Goal: Entertainment & Leisure: Consume media (video, audio)

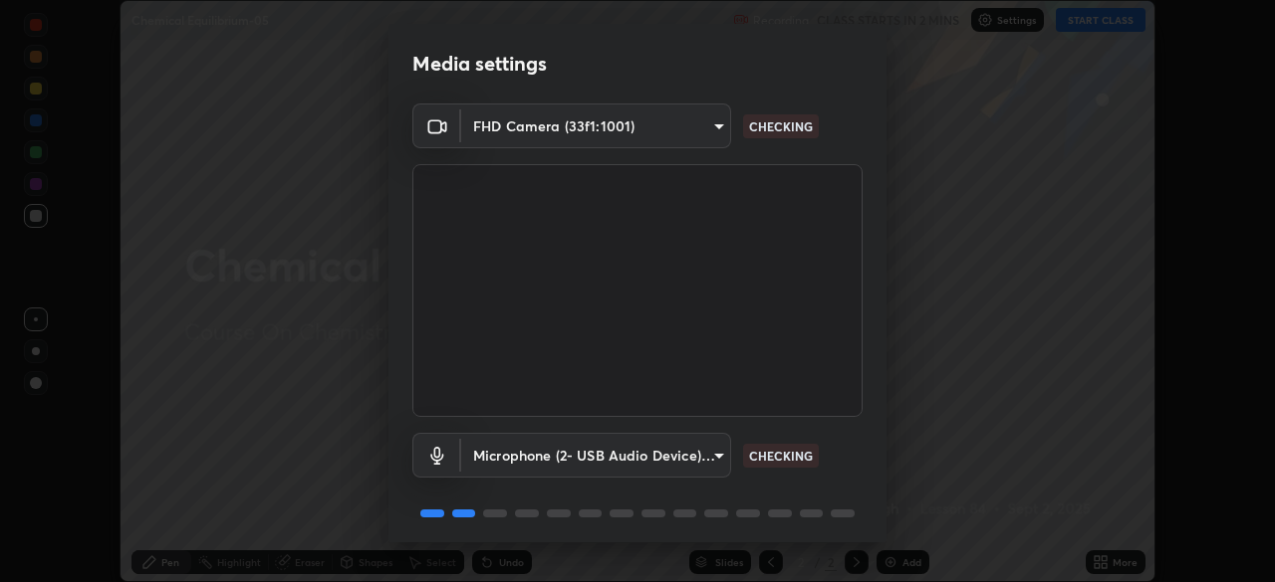
scroll to position [71, 0]
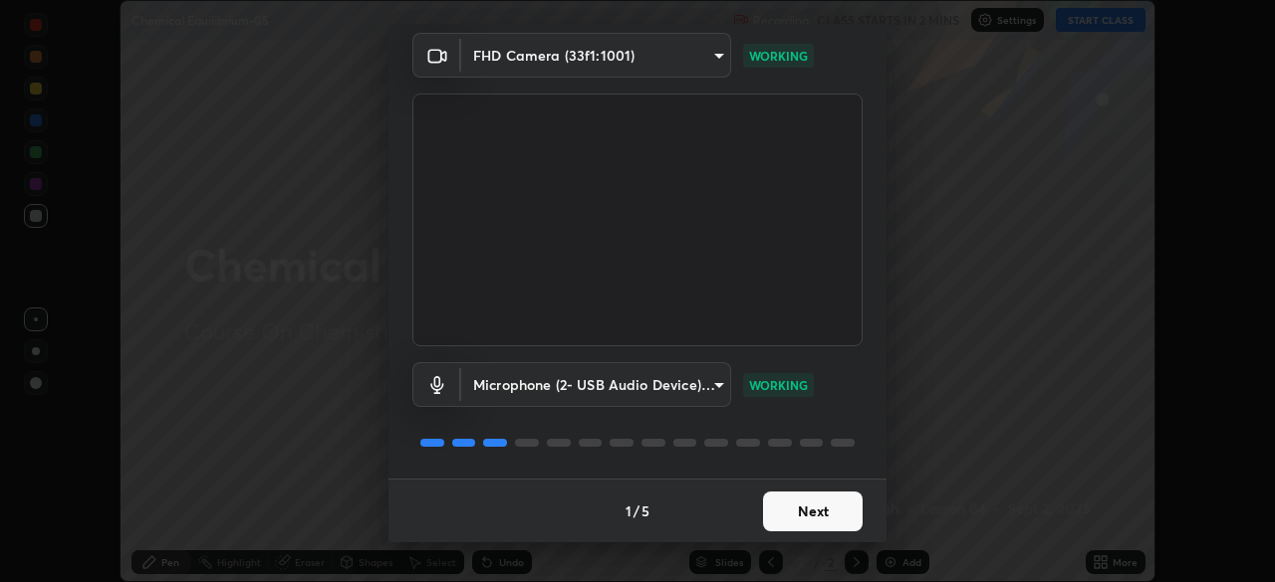
click at [824, 503] on button "Next" at bounding box center [813, 512] width 100 height 40
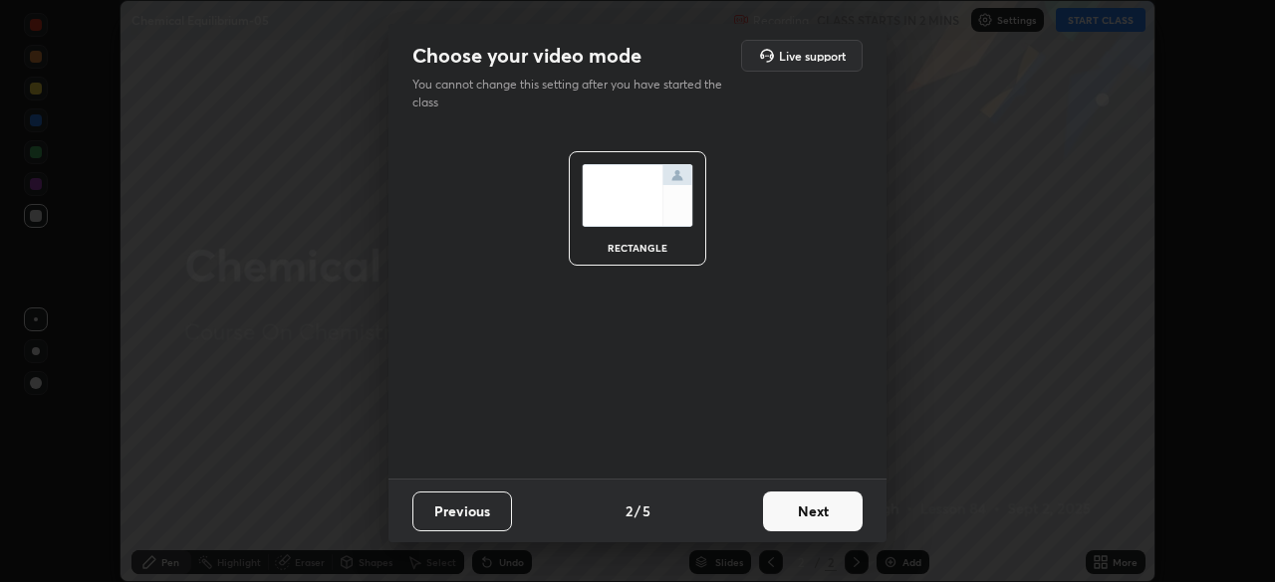
scroll to position [0, 0]
click at [826, 509] on button "Next" at bounding box center [813, 512] width 100 height 40
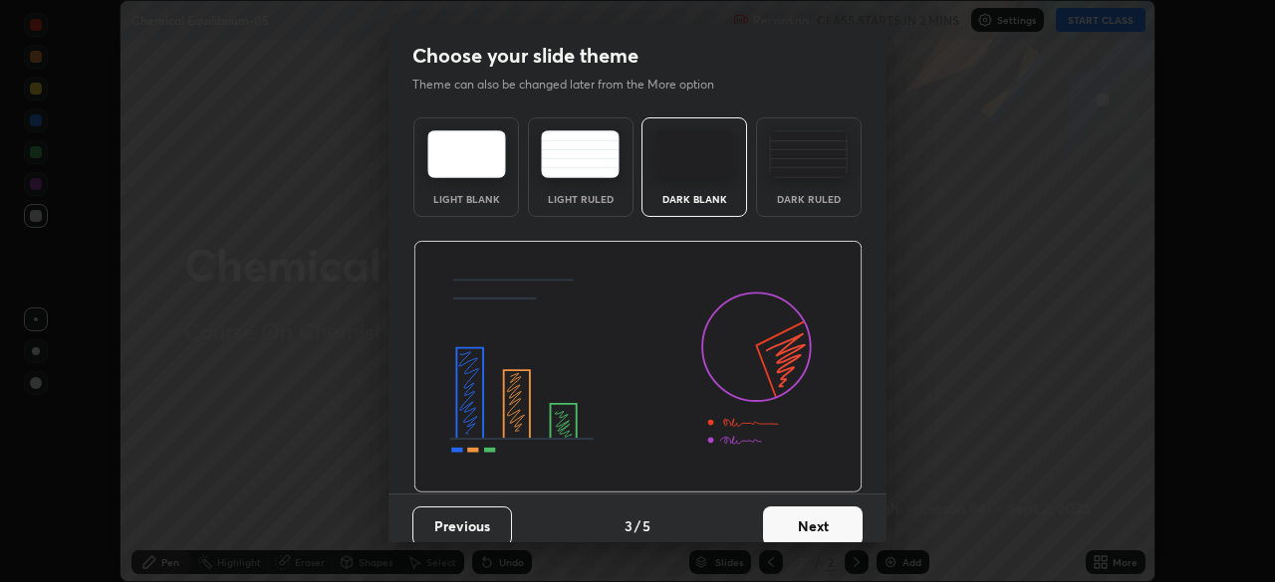
click at [842, 507] on button "Next" at bounding box center [813, 527] width 100 height 40
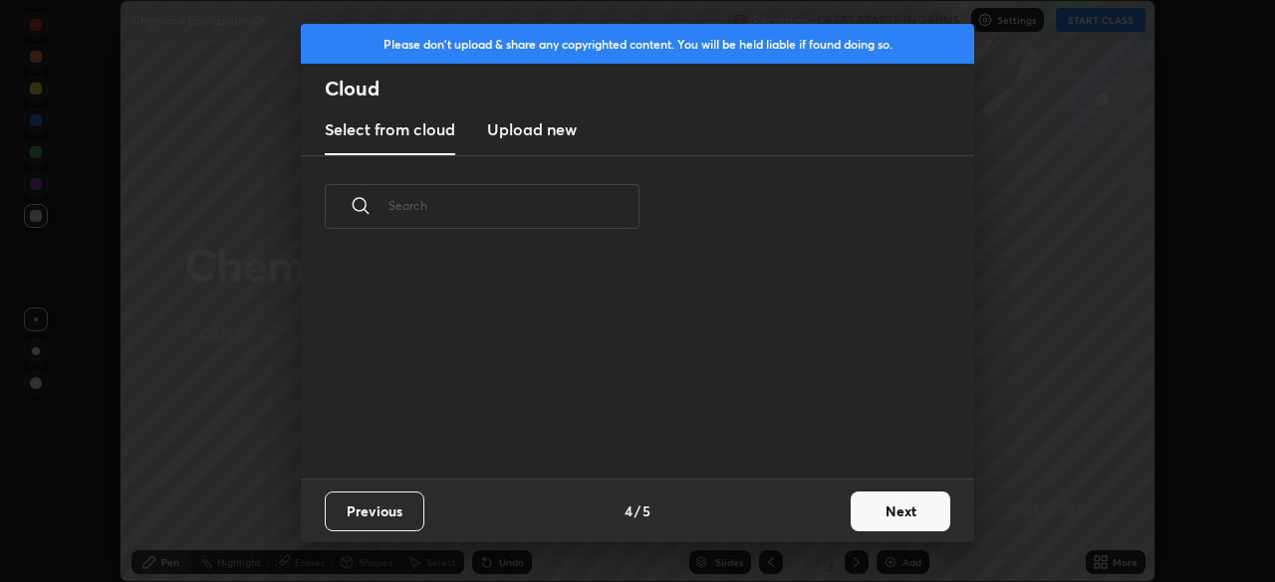
scroll to position [221, 639]
click at [905, 507] on button "Next" at bounding box center [900, 512] width 100 height 40
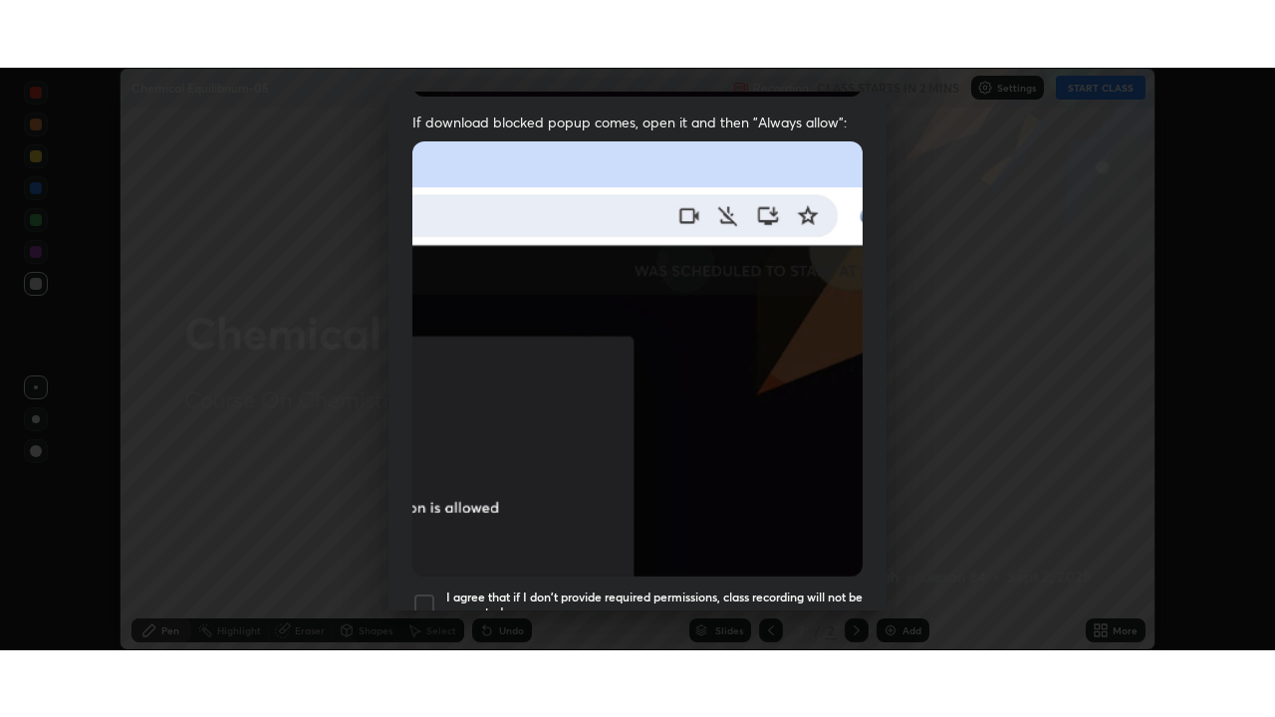
scroll to position [477, 0]
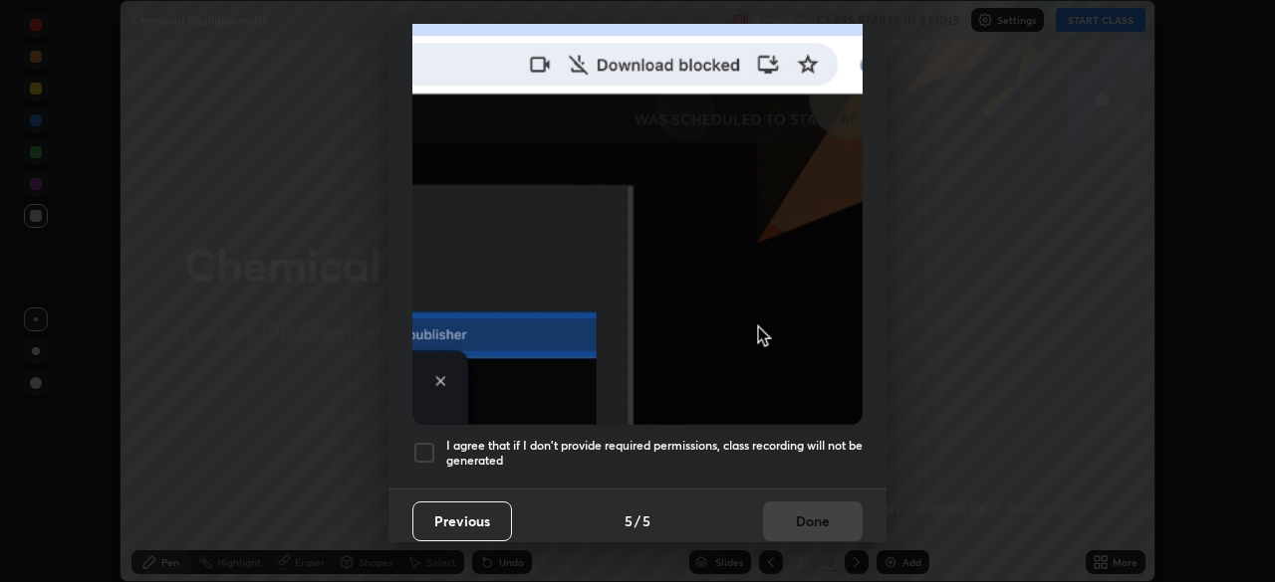
click at [435, 447] on div at bounding box center [424, 453] width 24 height 24
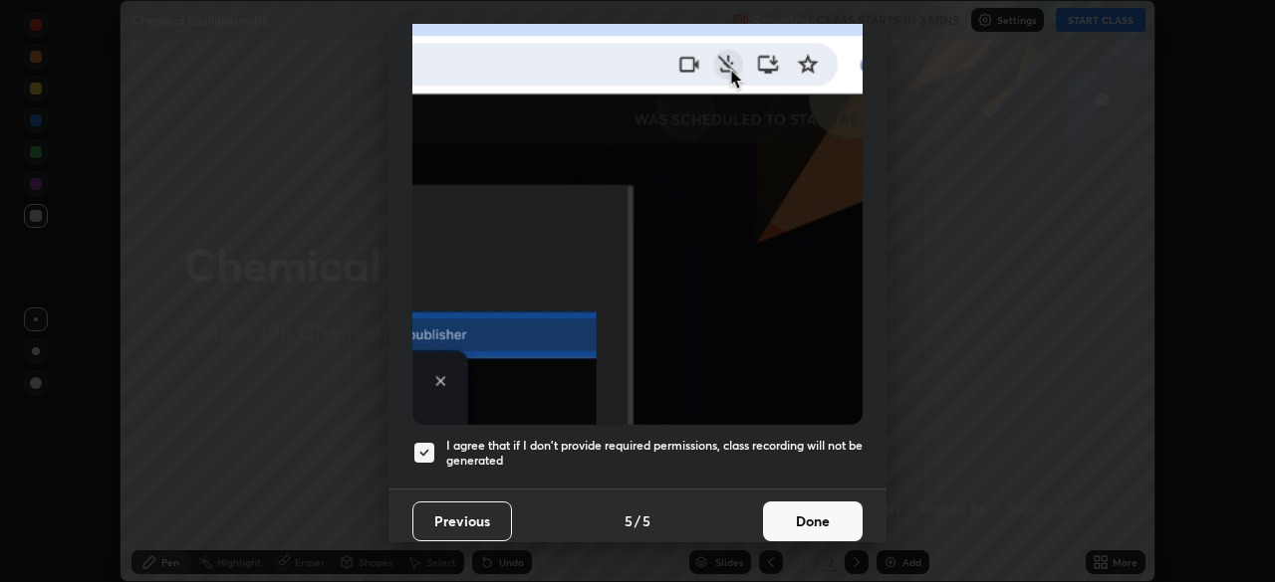
click at [817, 505] on button "Done" at bounding box center [813, 522] width 100 height 40
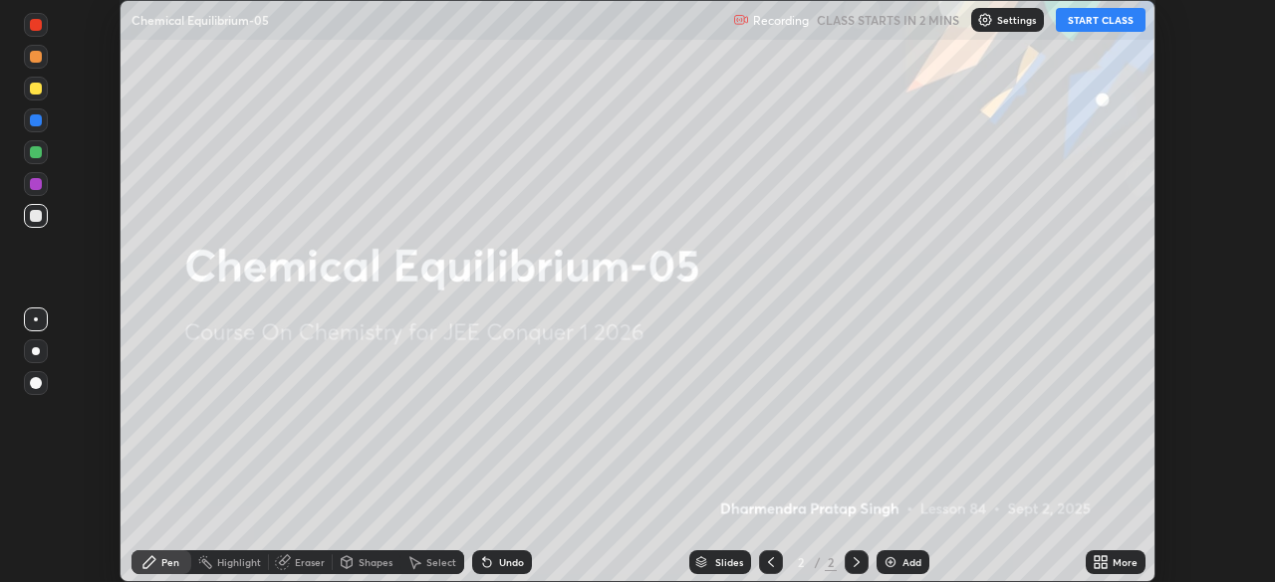
click at [1089, 559] on div "More" at bounding box center [1115, 563] width 60 height 24
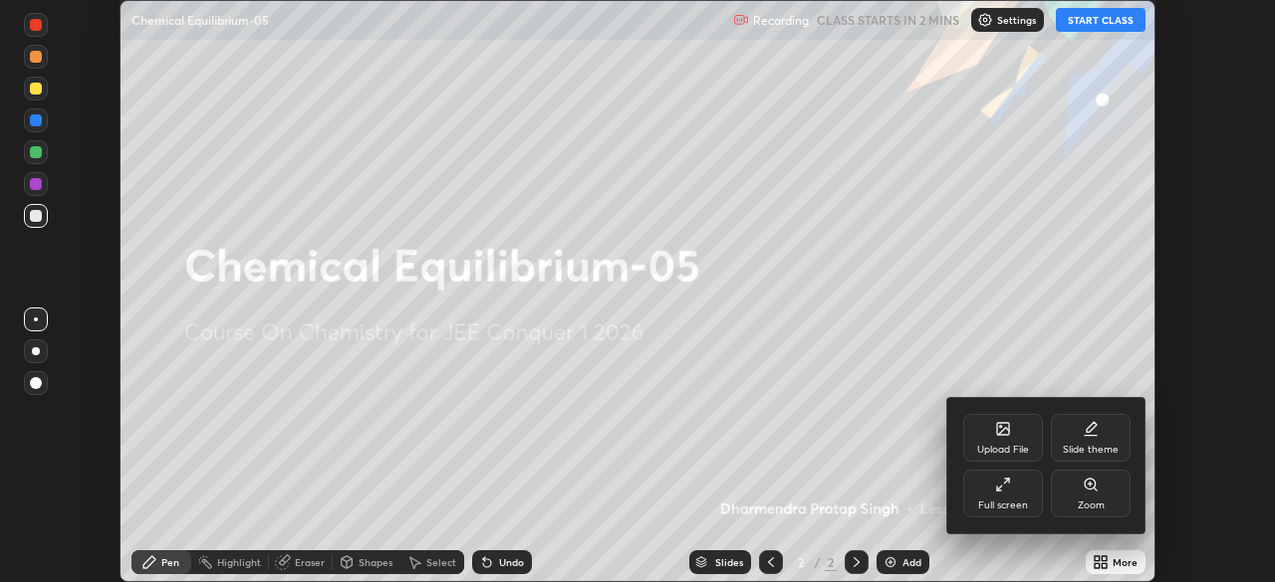
click at [999, 489] on icon at bounding box center [1003, 485] width 16 height 16
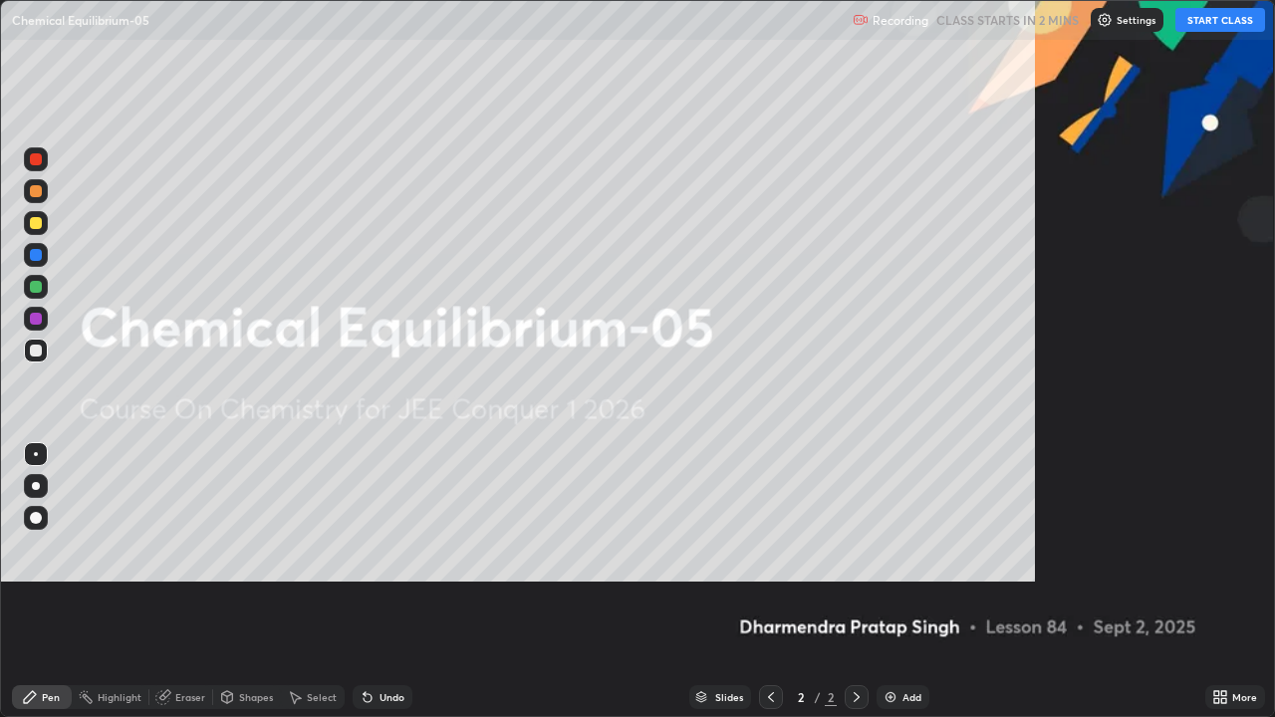
scroll to position [717, 1275]
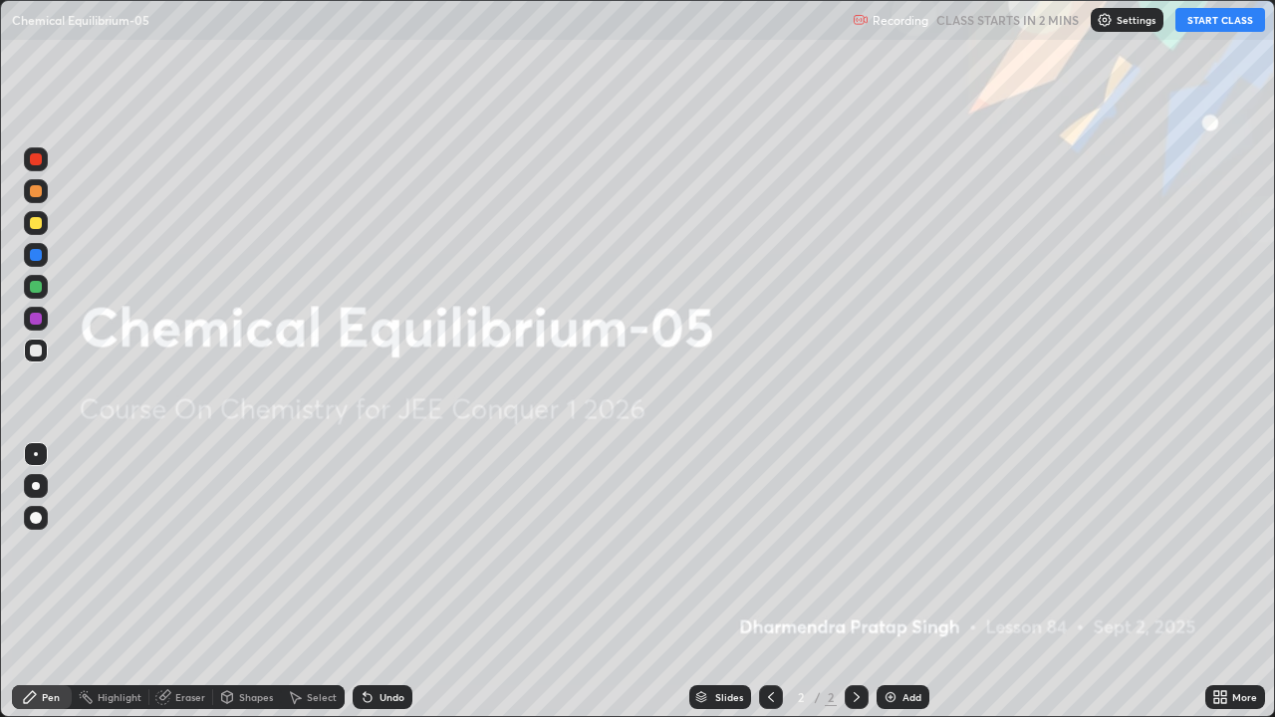
click at [1231, 23] on button "START CLASS" at bounding box center [1220, 20] width 90 height 24
click at [899, 581] on div "Add" at bounding box center [902, 697] width 53 height 24
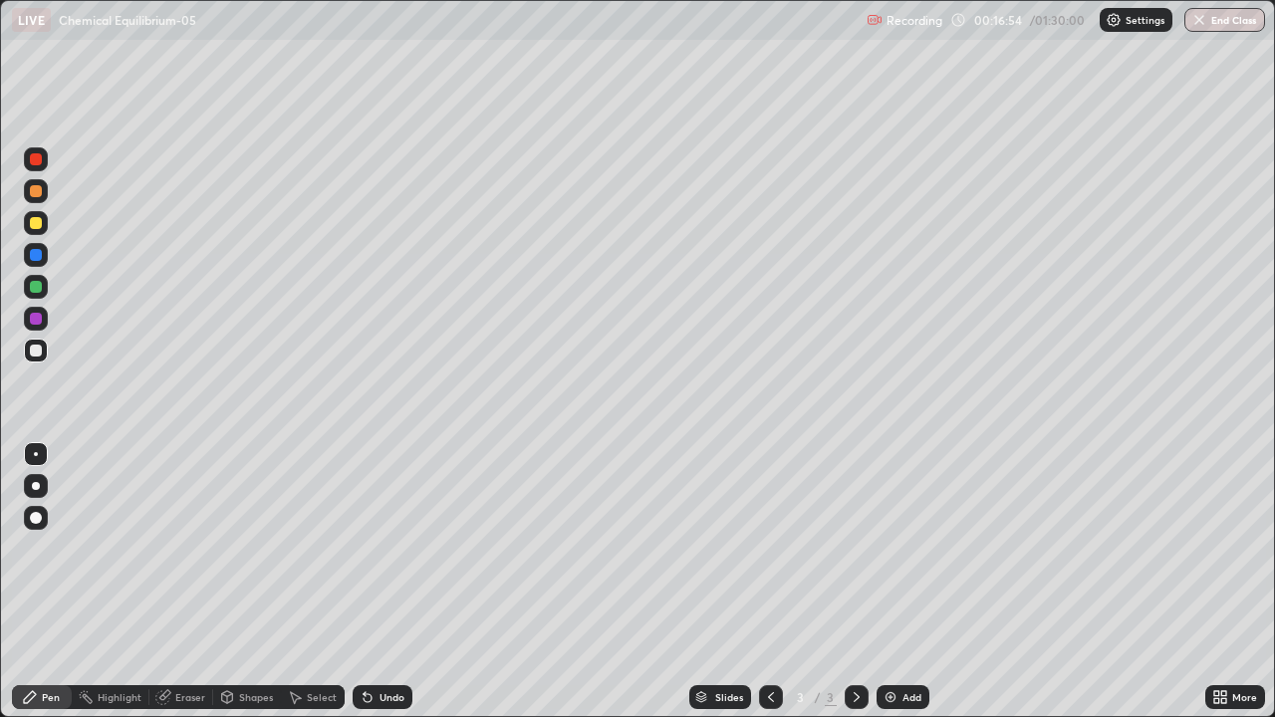
click at [906, 581] on div "Add" at bounding box center [911, 697] width 19 height 10
click at [889, 581] on div "Add" at bounding box center [902, 697] width 53 height 24
click at [897, 581] on div "Add" at bounding box center [902, 697] width 53 height 24
